Goal: Find specific page/section: Find specific page/section

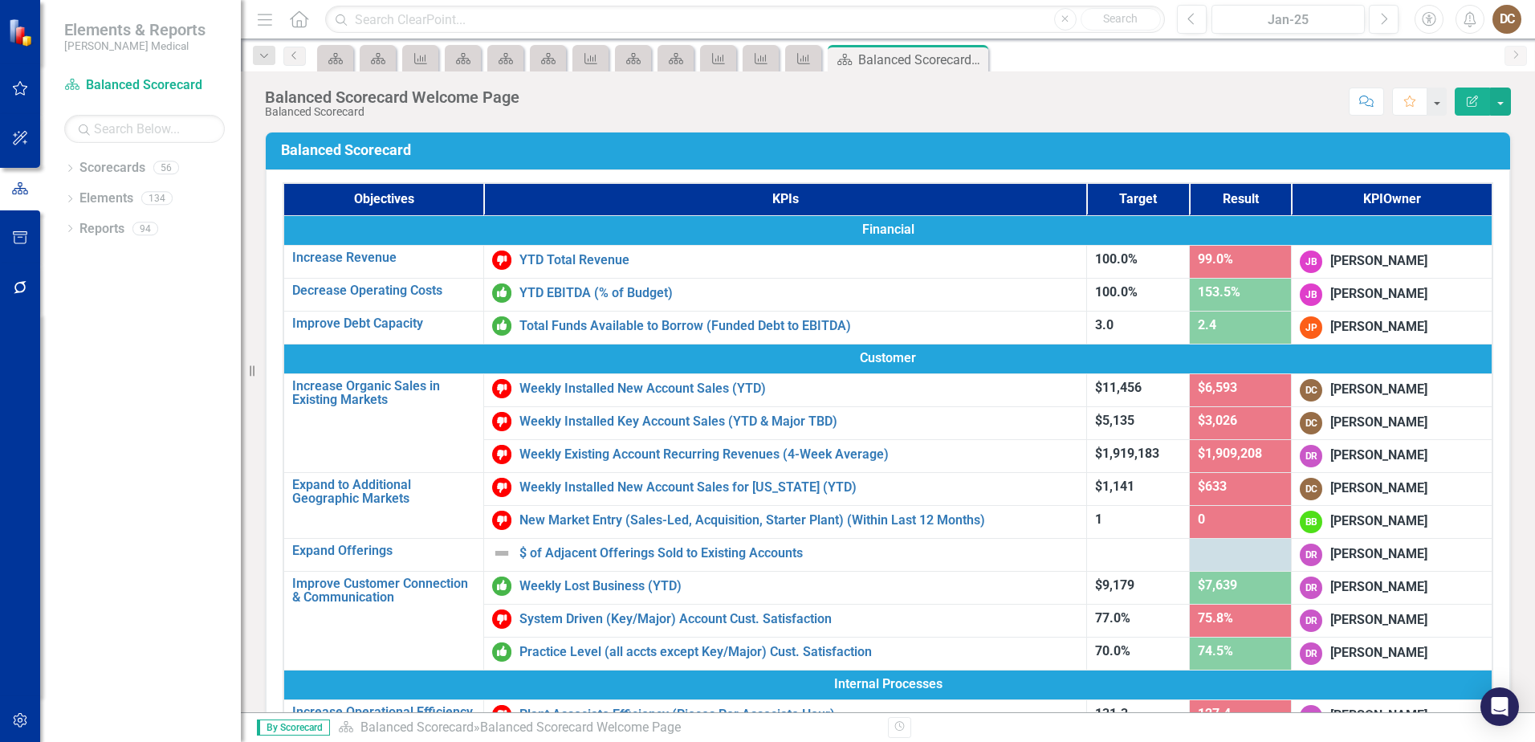
click at [63, 170] on div "Dropdown Scorecards 56 Dropdown Balanced Scorecard Revenue Growth Plan Dropdown…" at bounding box center [140, 448] width 201 height 587
click at [74, 167] on icon "Dropdown" at bounding box center [69, 169] width 11 height 9
click at [75, 408] on icon "Dropdown" at bounding box center [78, 410] width 12 height 10
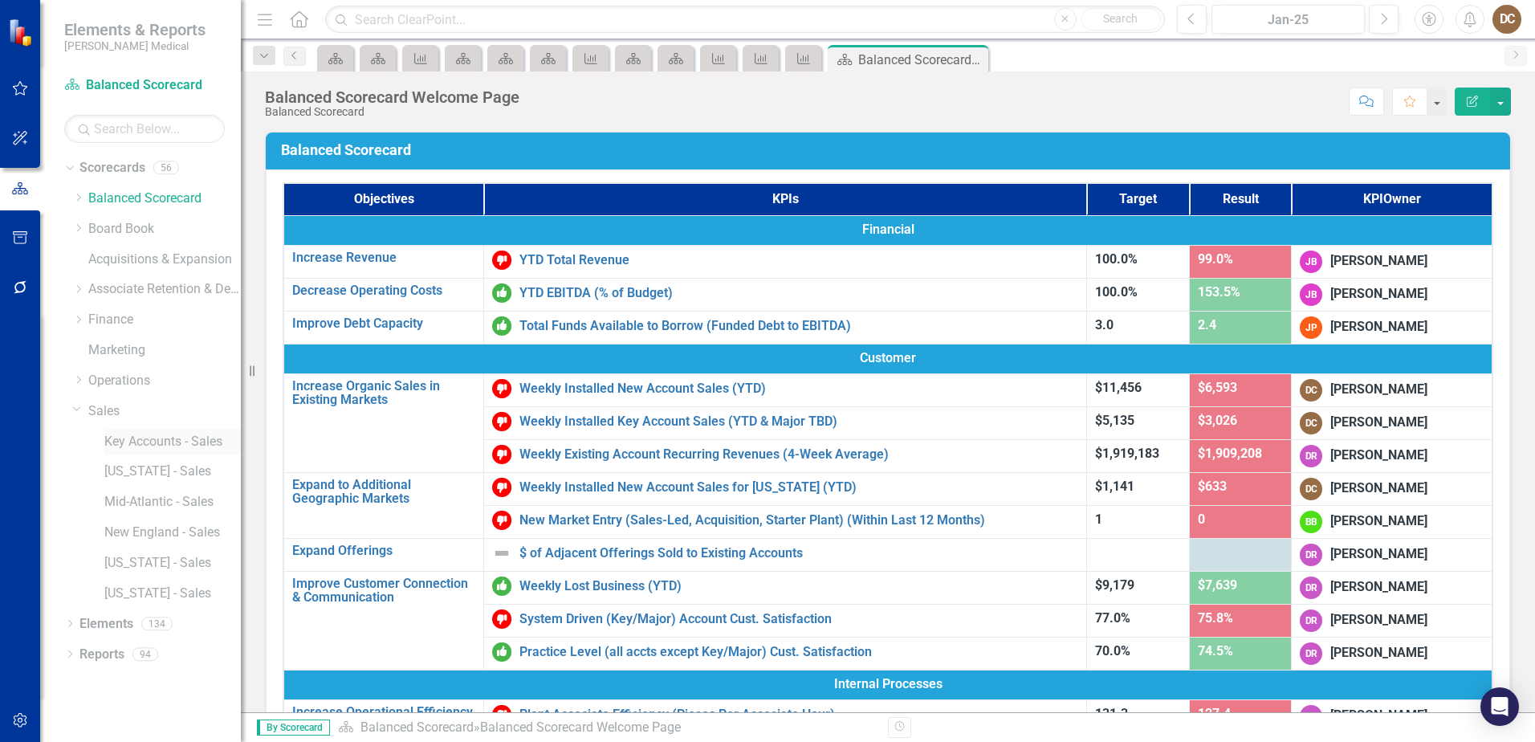
click at [133, 444] on link "Key Accounts - Sales" at bounding box center [172, 442] width 136 height 18
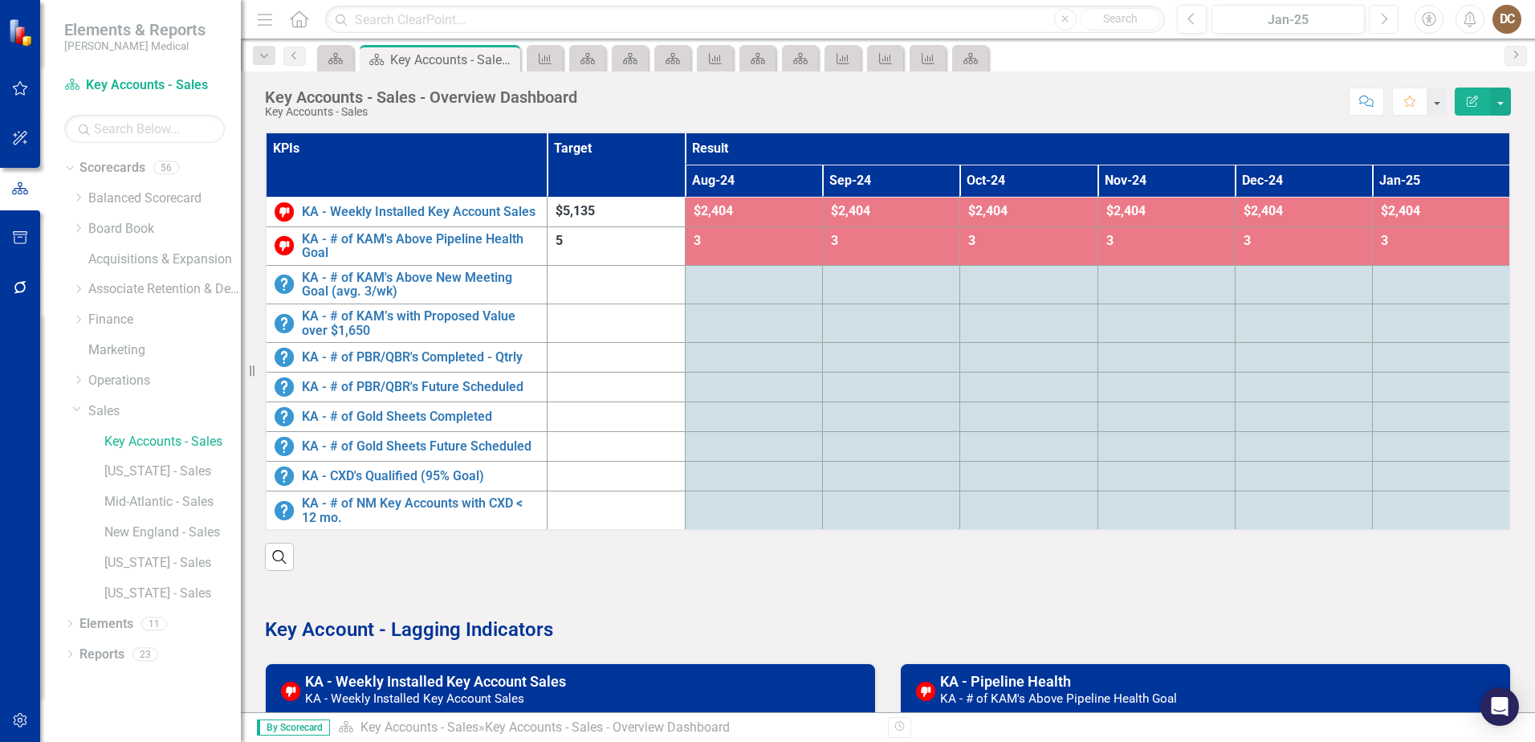
click at [1385, 19] on icon "Next" at bounding box center [1383, 19] width 9 height 14
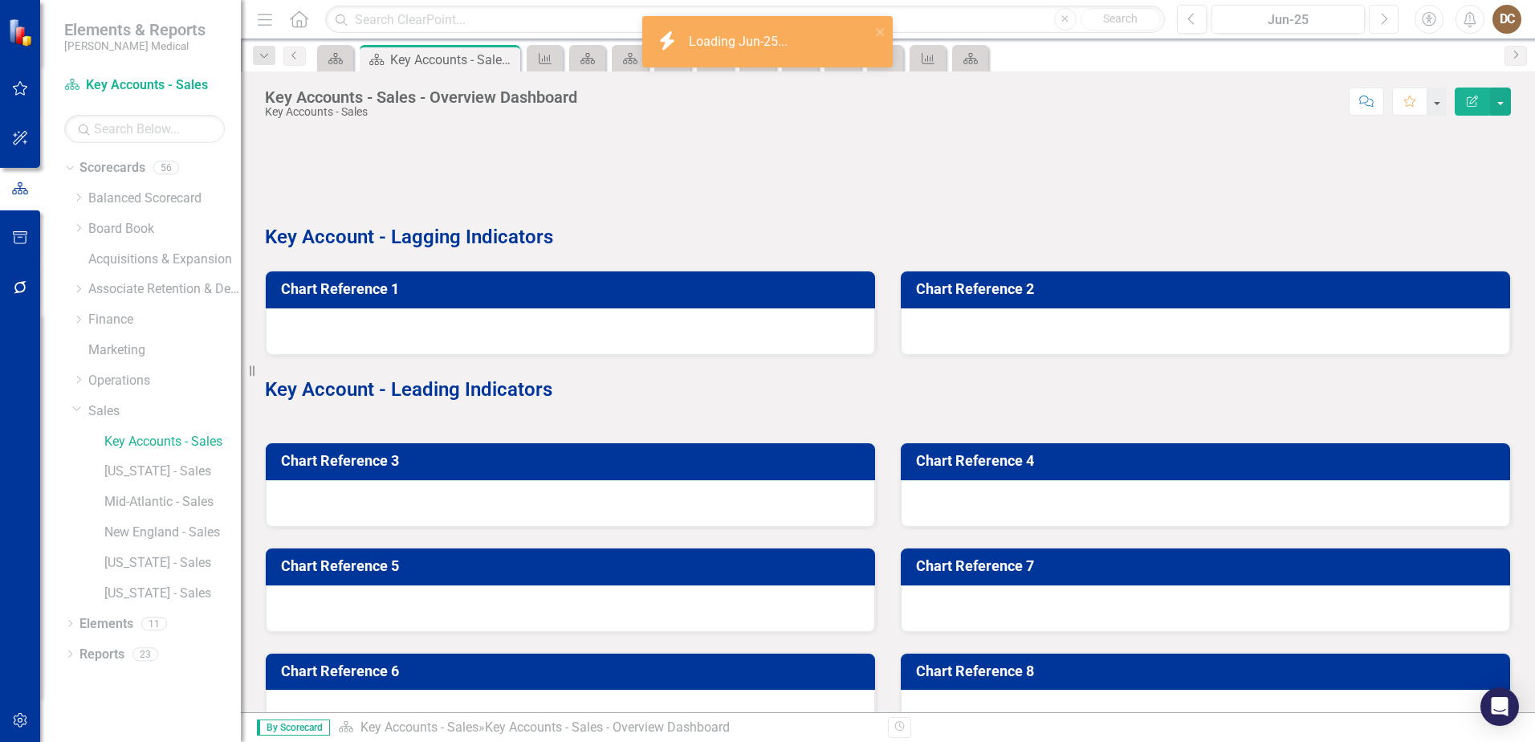
click at [1385, 19] on icon "Next" at bounding box center [1383, 19] width 9 height 14
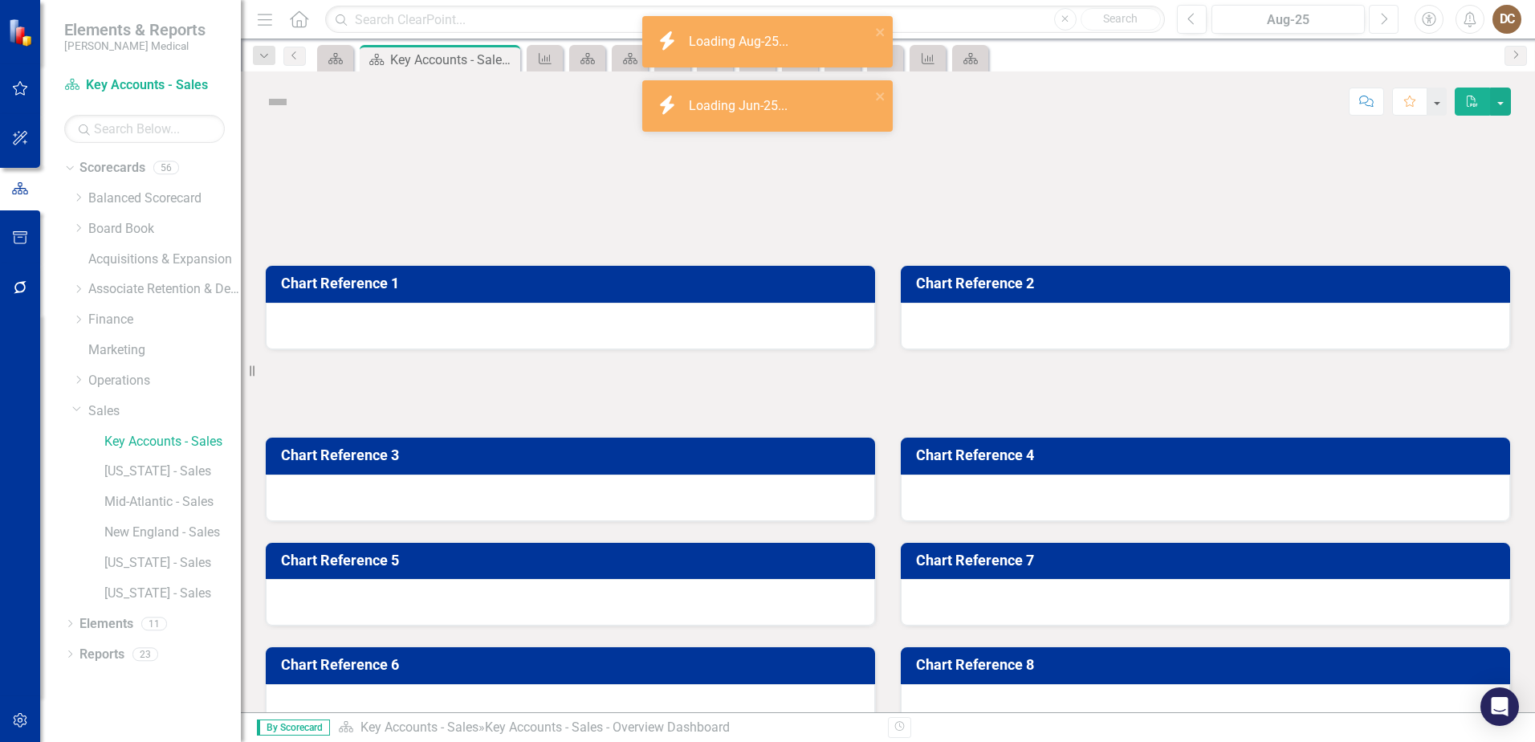
click at [1385, 19] on icon "Next" at bounding box center [1383, 19] width 9 height 14
